Goal: Information Seeking & Learning: Learn about a topic

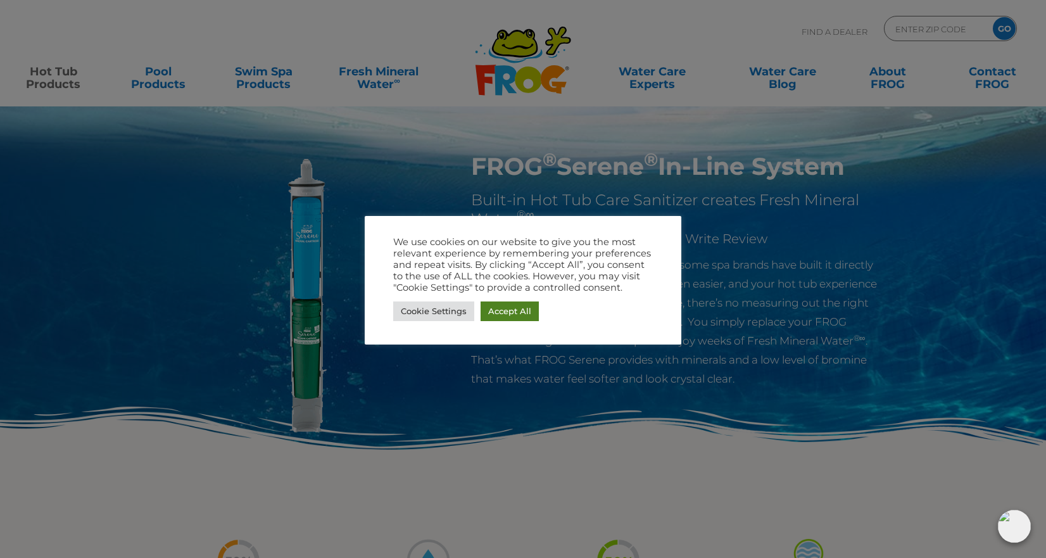
click at [517, 305] on link "Accept All" at bounding box center [510, 311] width 58 height 20
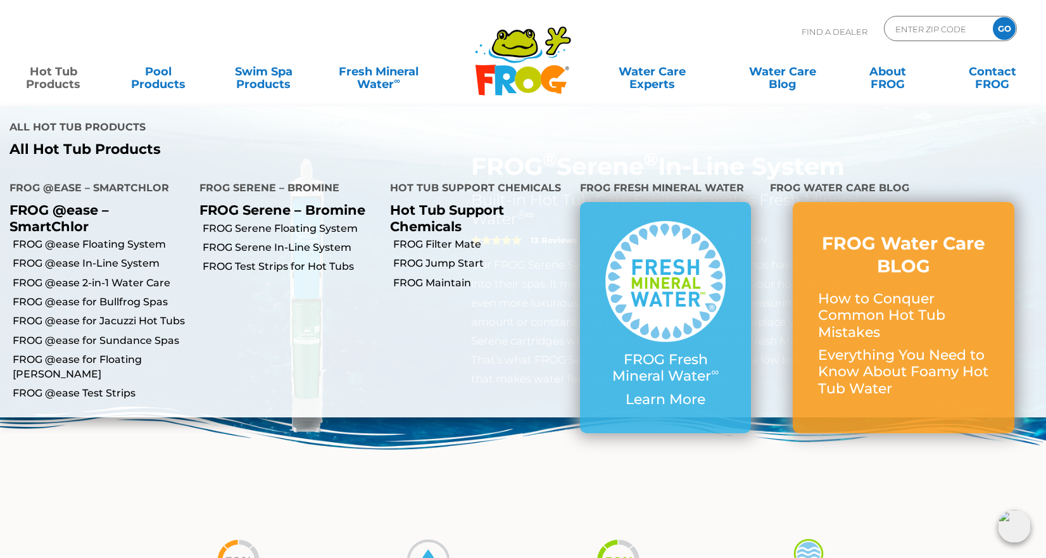
click at [46, 80] on link "Hot Tub Products" at bounding box center [54, 71] width 82 height 25
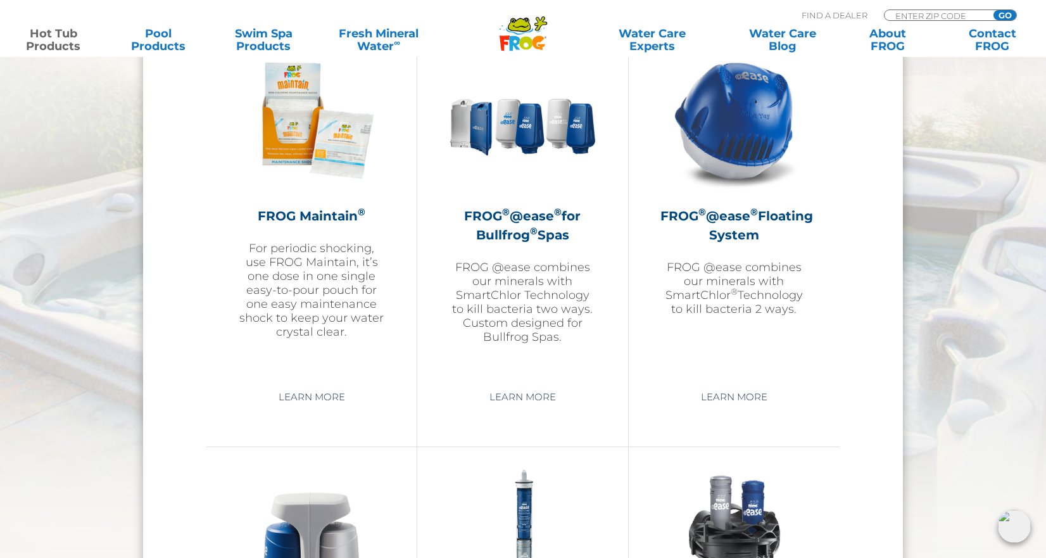
scroll to position [1418, 0]
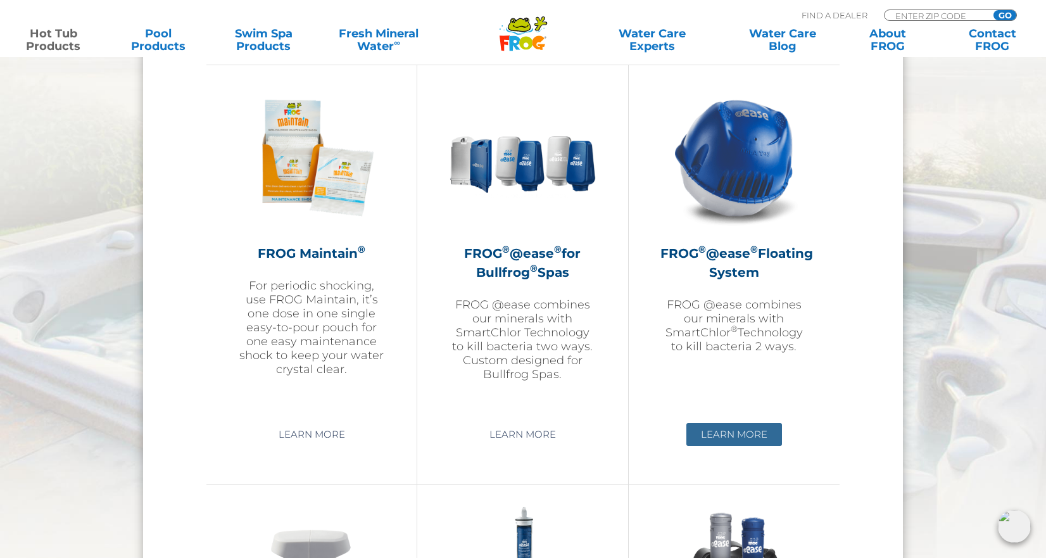
click at [745, 432] on link "Learn More" at bounding box center [734, 434] width 96 height 23
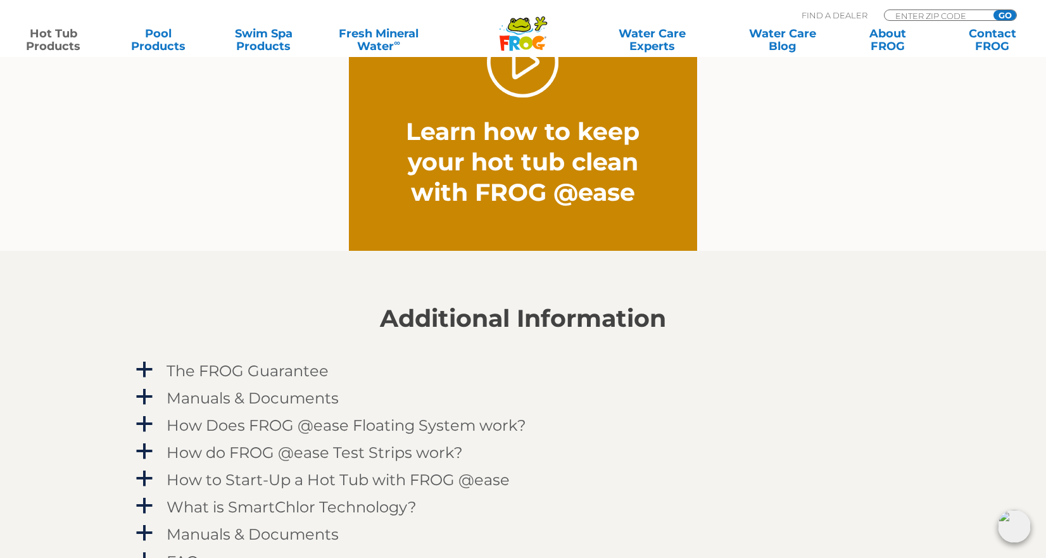
scroll to position [1064, 0]
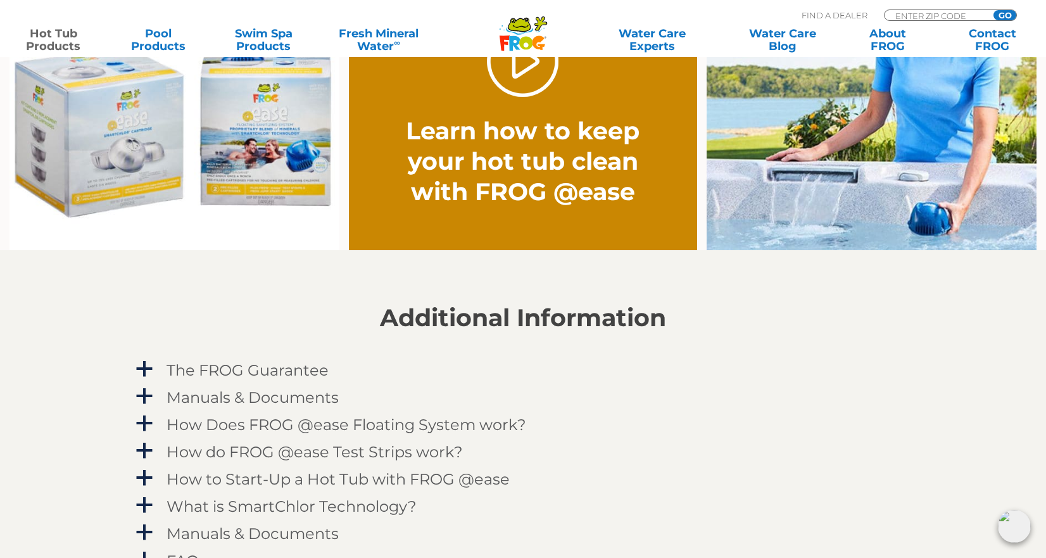
click at [280, 180] on img at bounding box center [174, 114] width 330 height 273
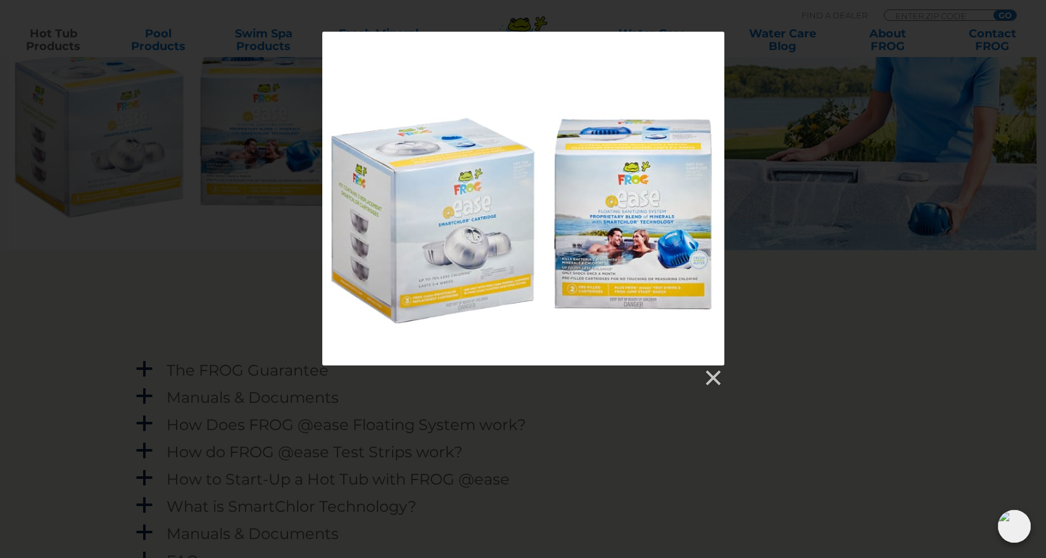
click at [722, 377] on div at bounding box center [523, 376] width 402 height 22
click at [712, 375] on link at bounding box center [712, 377] width 19 height 19
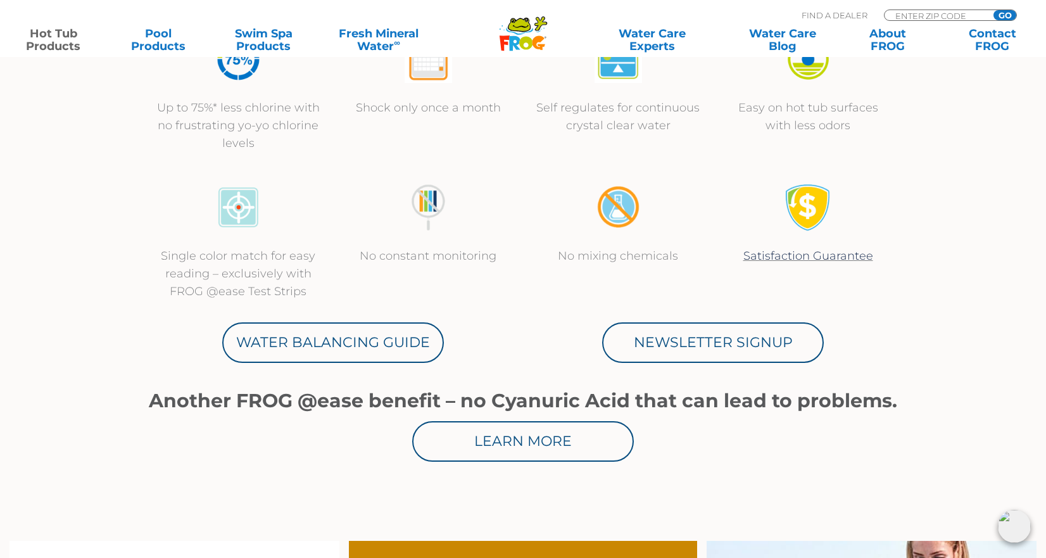
scroll to position [0, 0]
